Goal: Find specific page/section: Find specific page/section

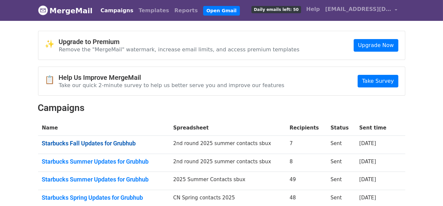
click at [134, 144] on link "Starbucks Fall Updates for Grubhub" at bounding box center [103, 143] width 123 height 7
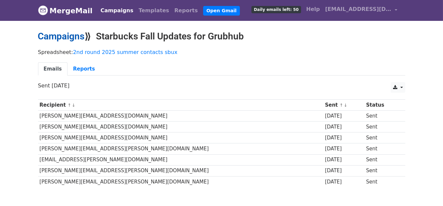
click at [67, 39] on link "Campaigns" at bounding box center [61, 36] width 47 height 11
